Goal: Information Seeking & Learning: Learn about a topic

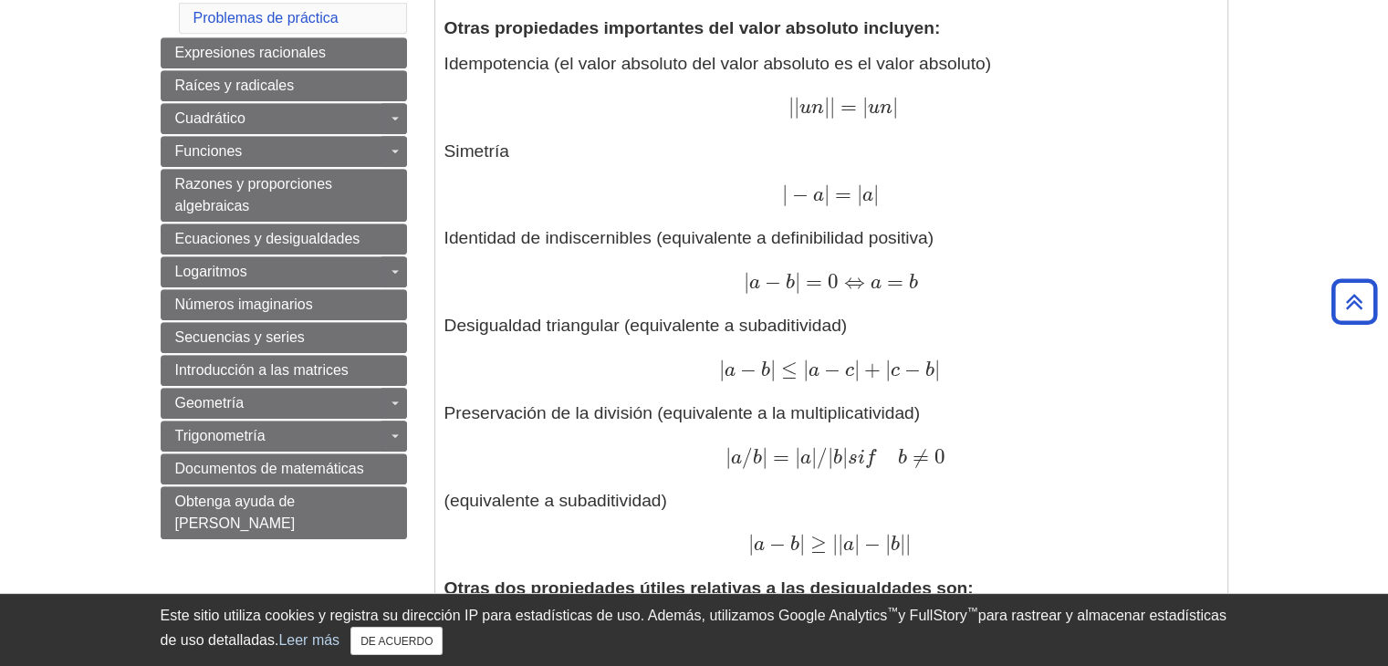
scroll to position [958, 0]
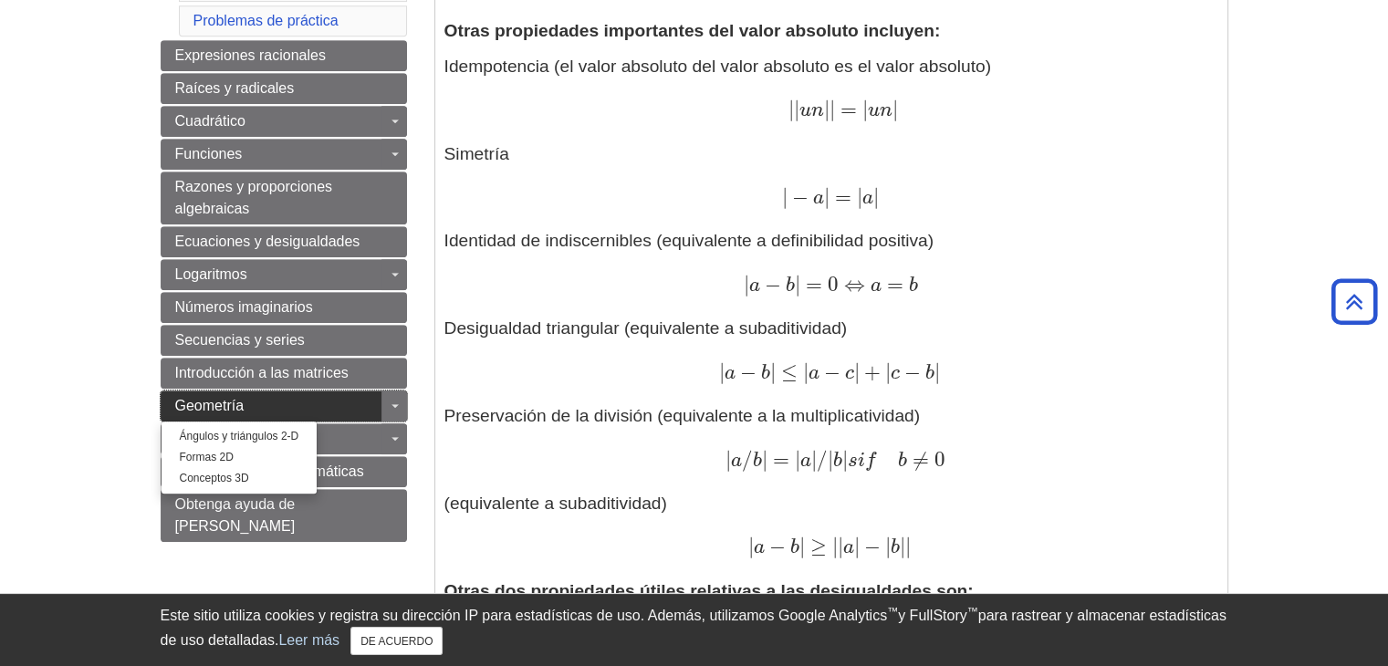
click at [281, 392] on link "Geometría" at bounding box center [284, 406] width 246 height 31
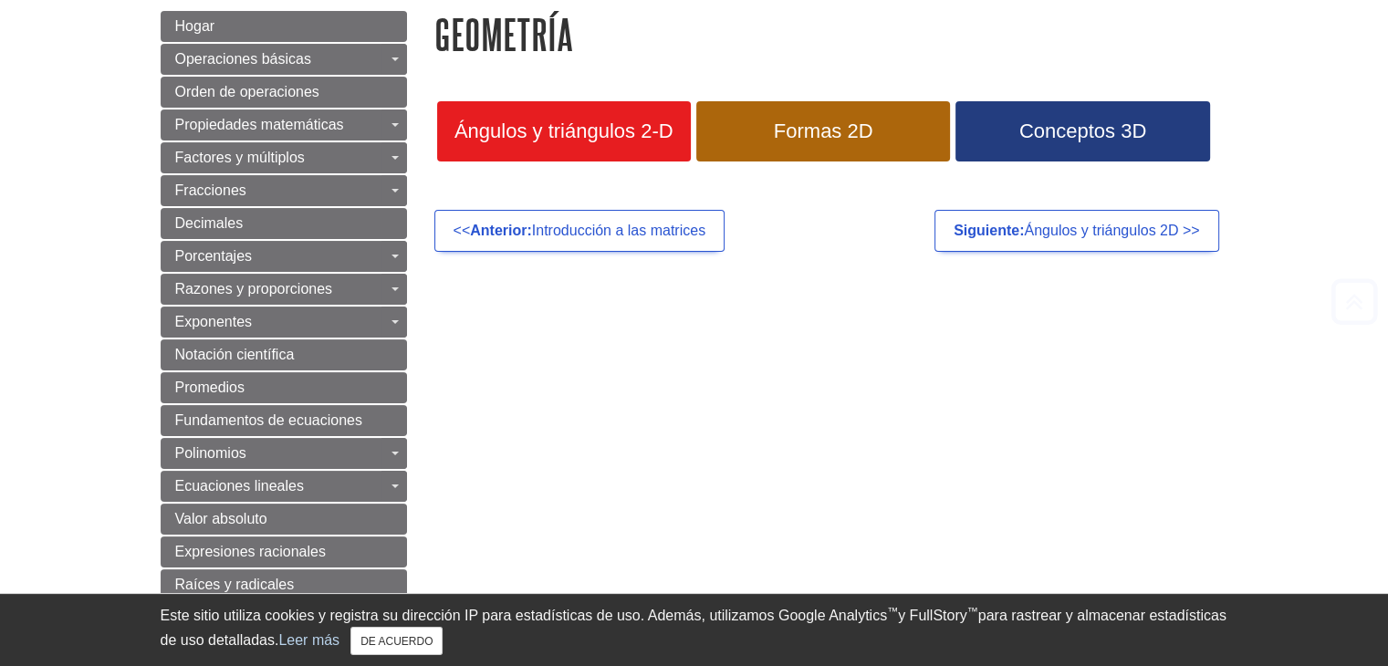
scroll to position [329, 0]
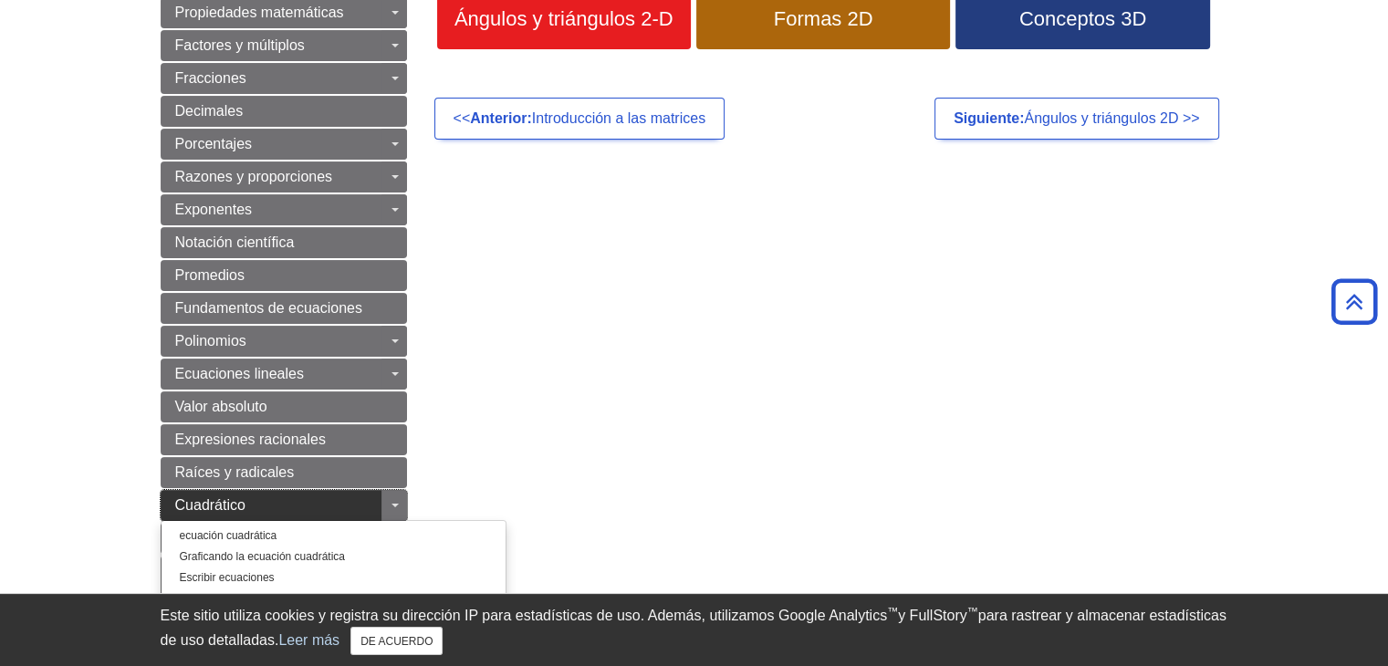
click at [280, 497] on link "Cuadrático" at bounding box center [284, 505] width 246 height 31
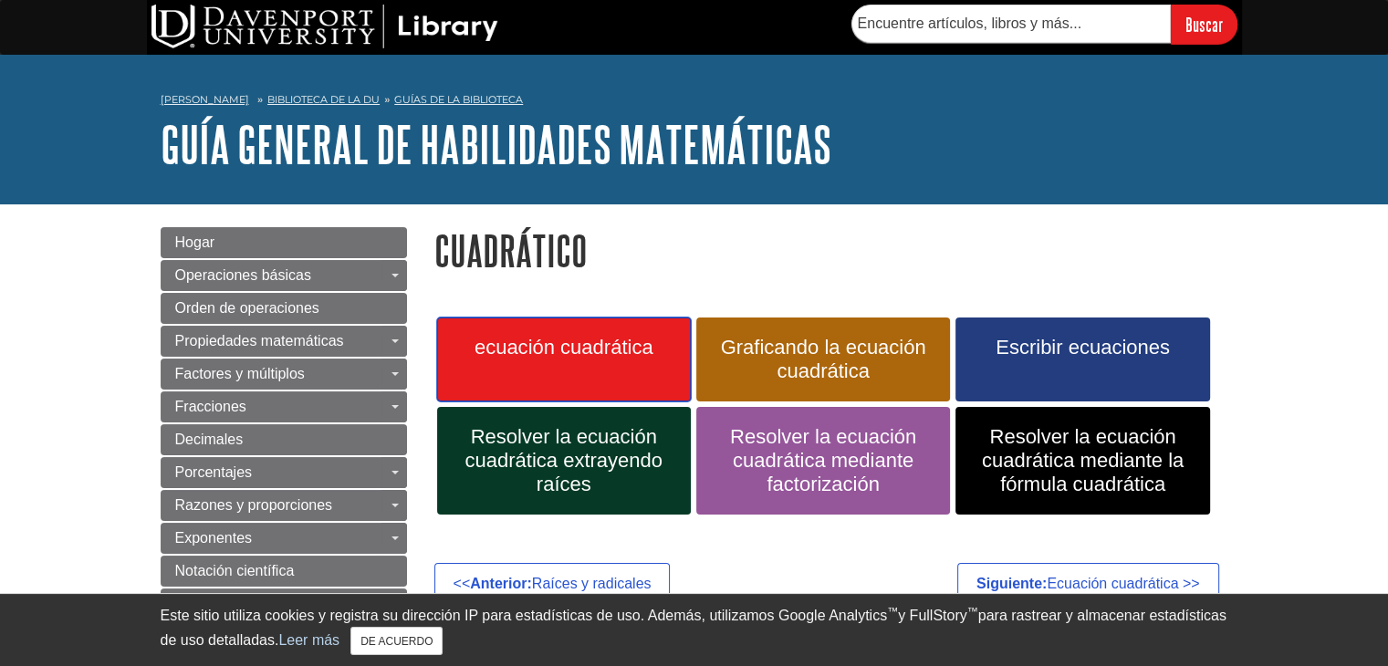
click at [597, 371] on link "ecuación cuadrática" at bounding box center [564, 360] width 254 height 84
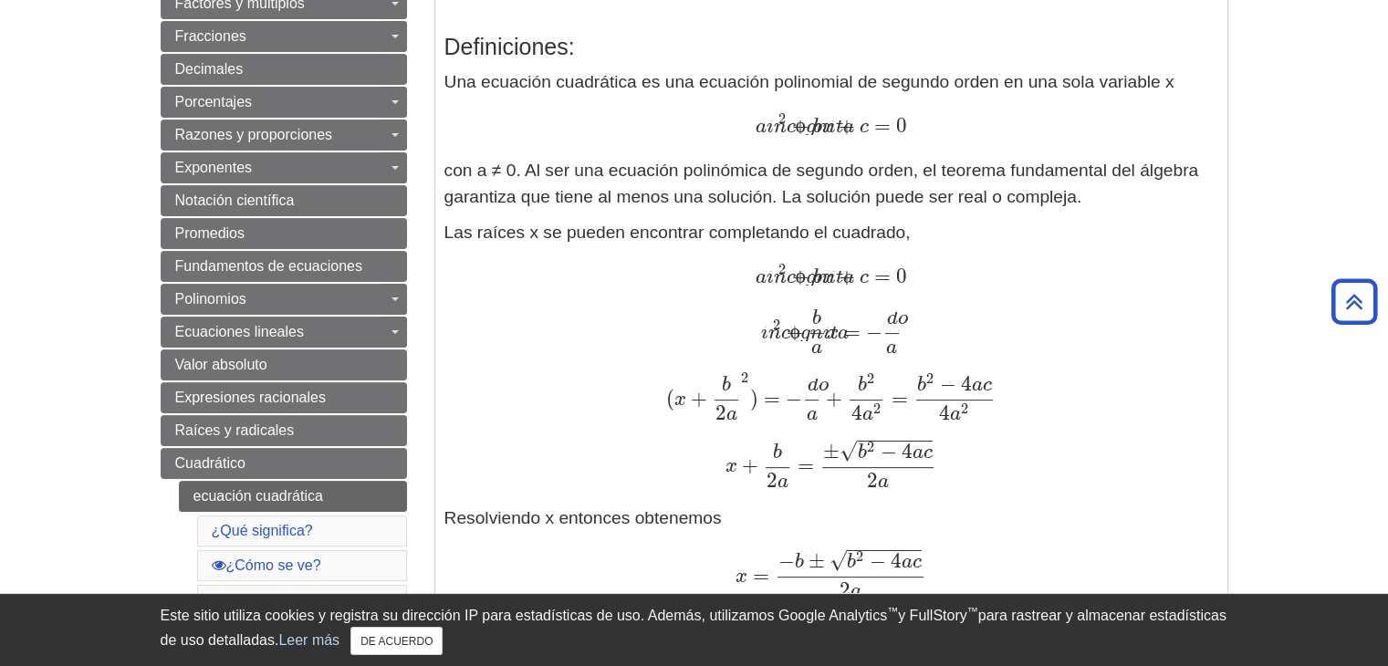
scroll to position [329, 0]
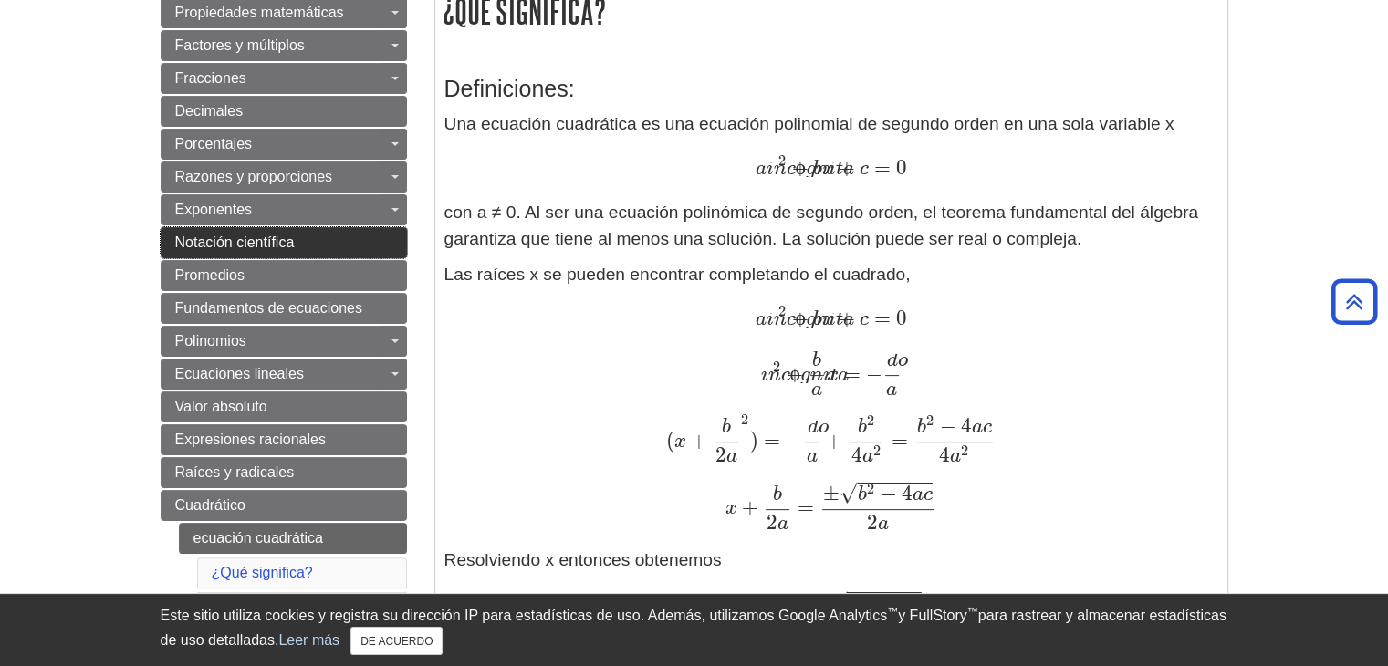
click at [298, 244] on link "Notación científica" at bounding box center [284, 242] width 246 height 31
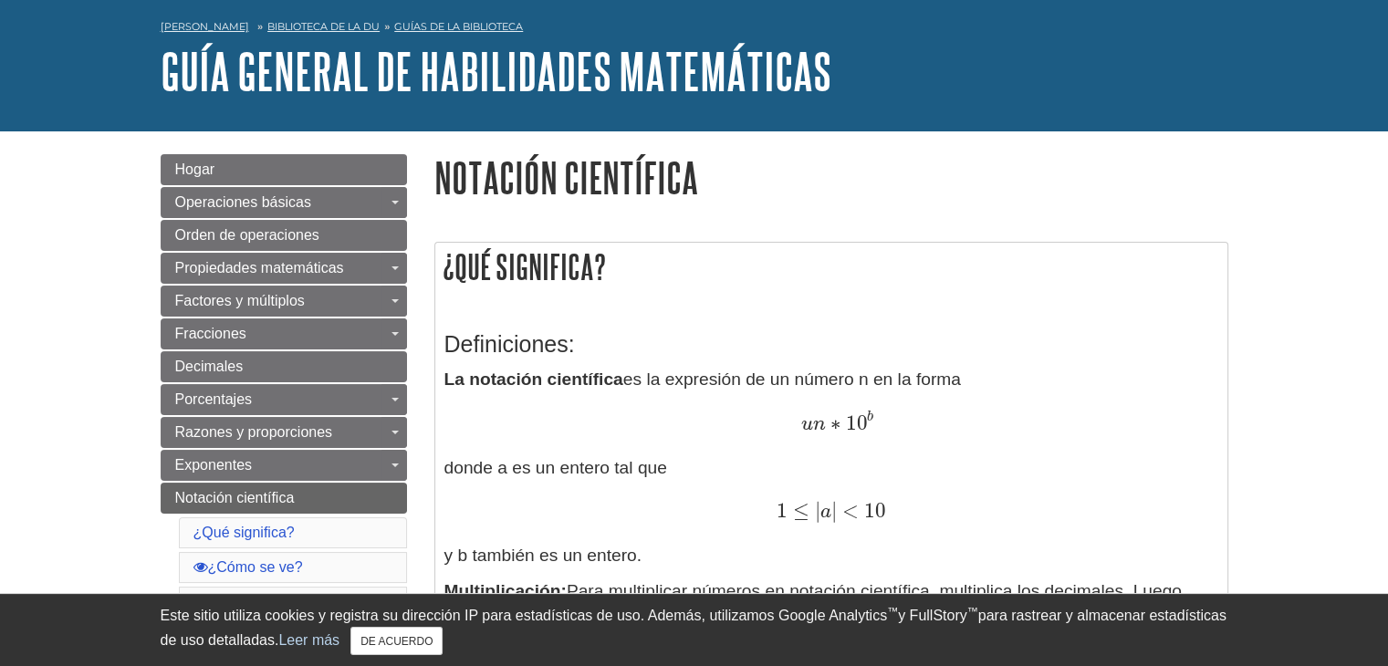
scroll to position [110, 0]
